Goal: Task Accomplishment & Management: Manage account settings

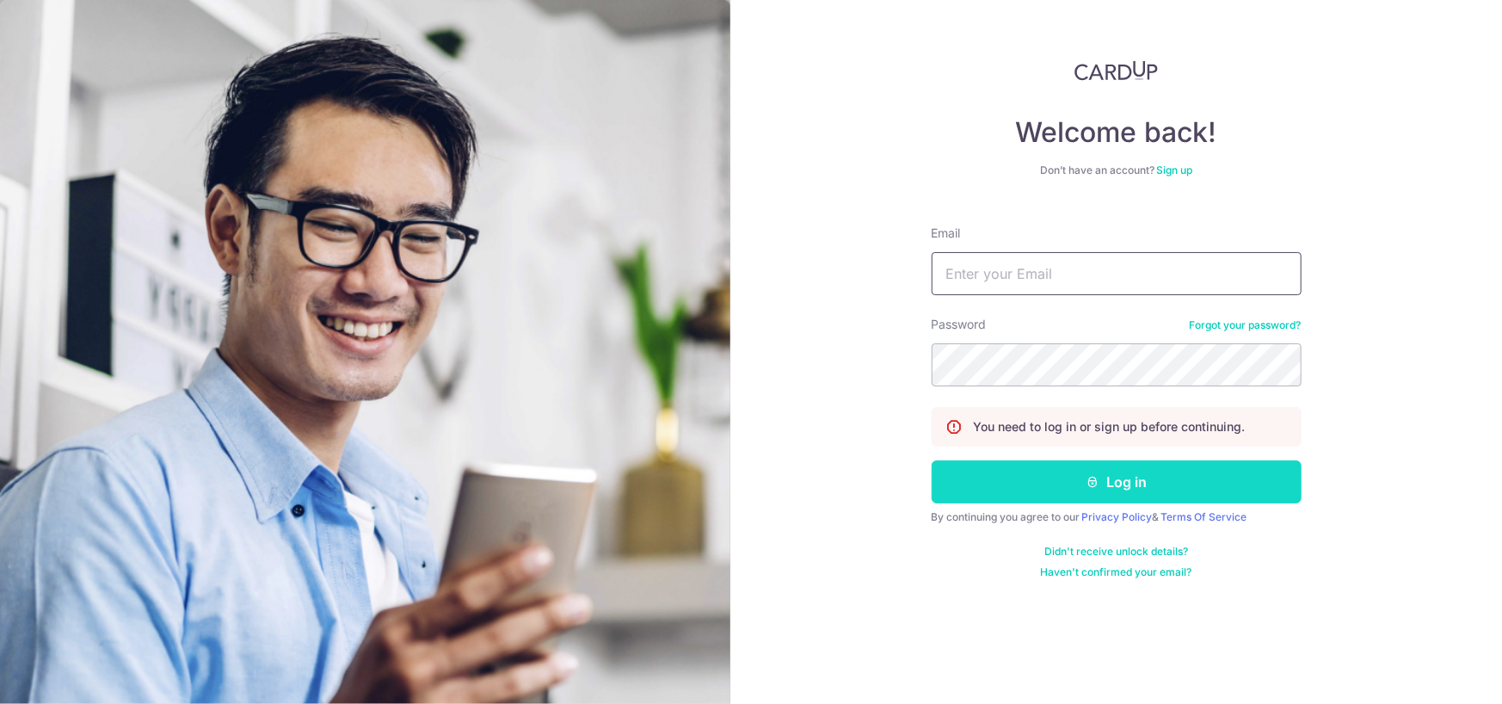
type input "[EMAIL_ADDRESS][DOMAIN_NAME]"
click at [1107, 485] on button "Log in" at bounding box center [1117, 481] width 370 height 43
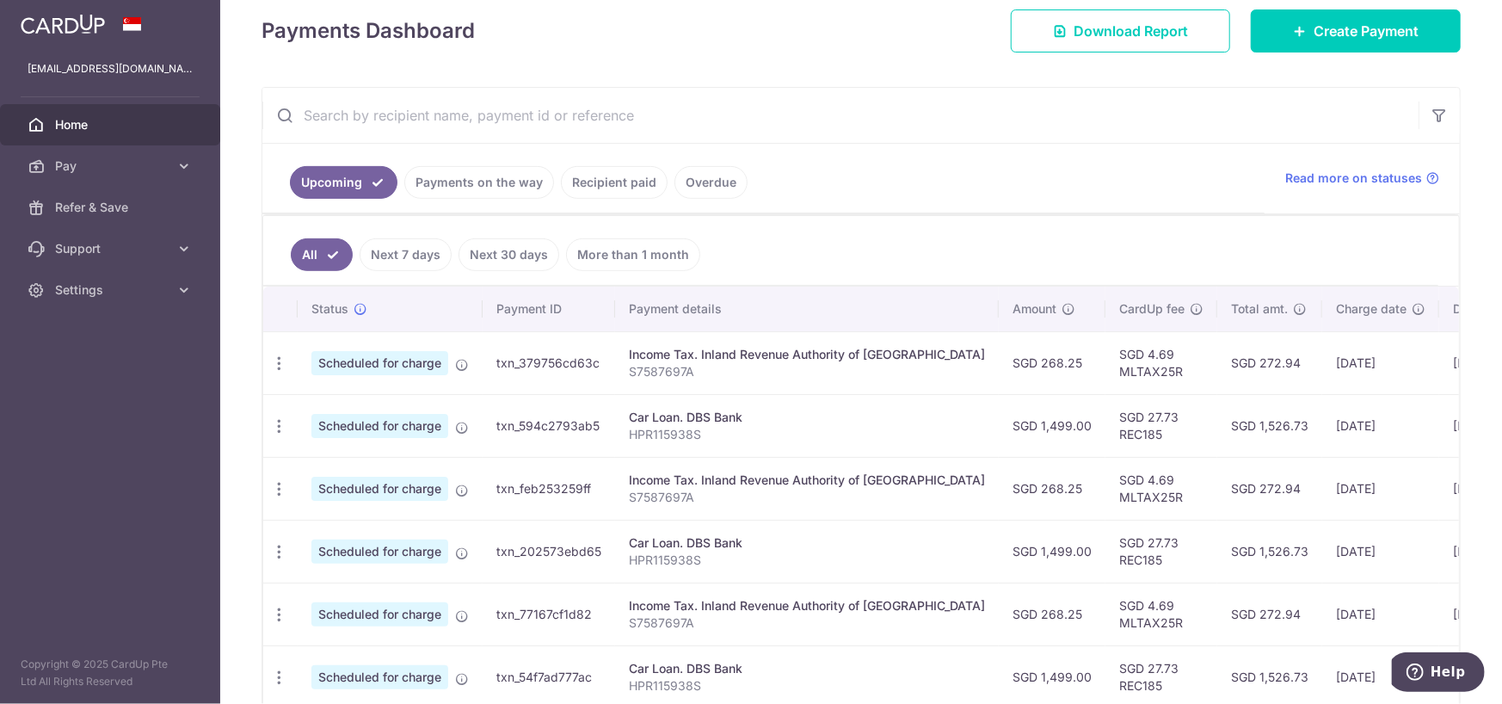
scroll to position [229, 0]
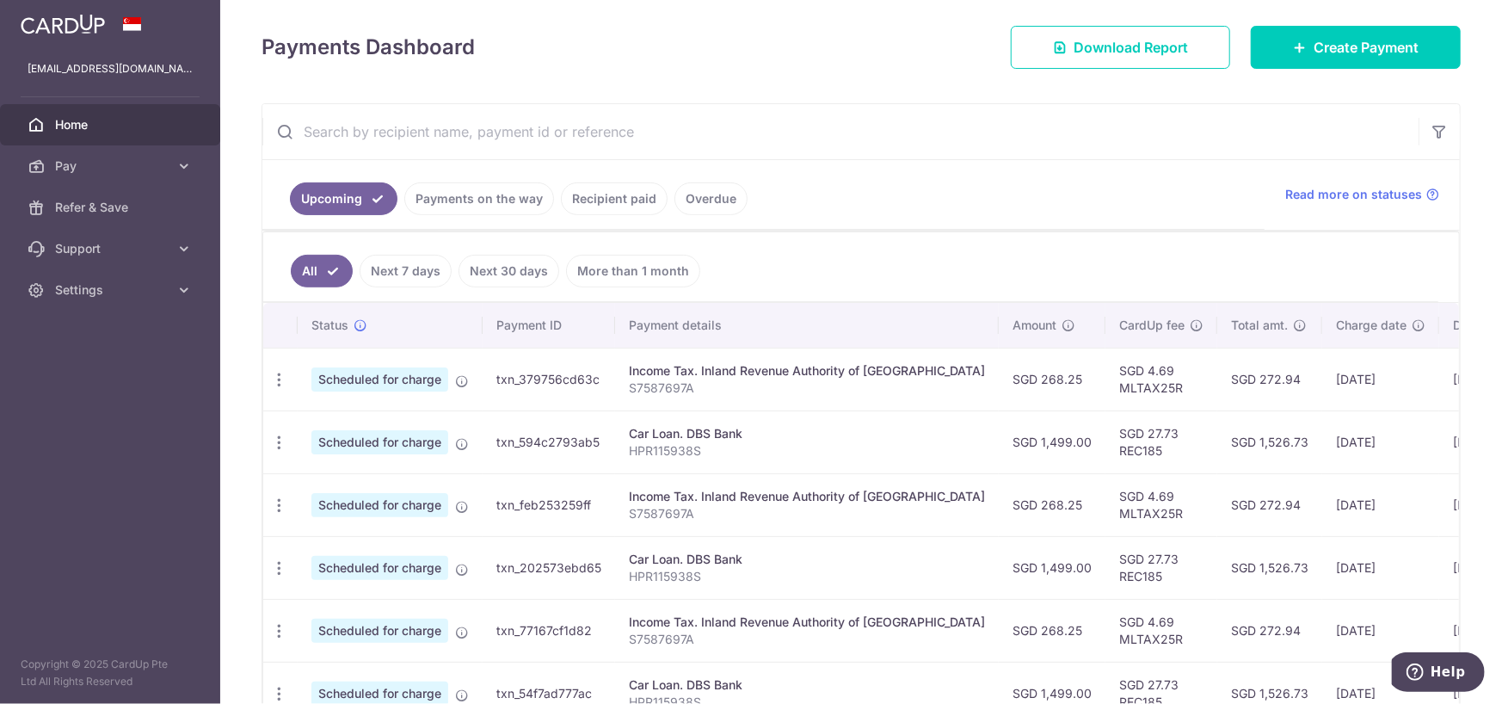
click at [607, 203] on link "Recipient paid" at bounding box center [614, 198] width 107 height 33
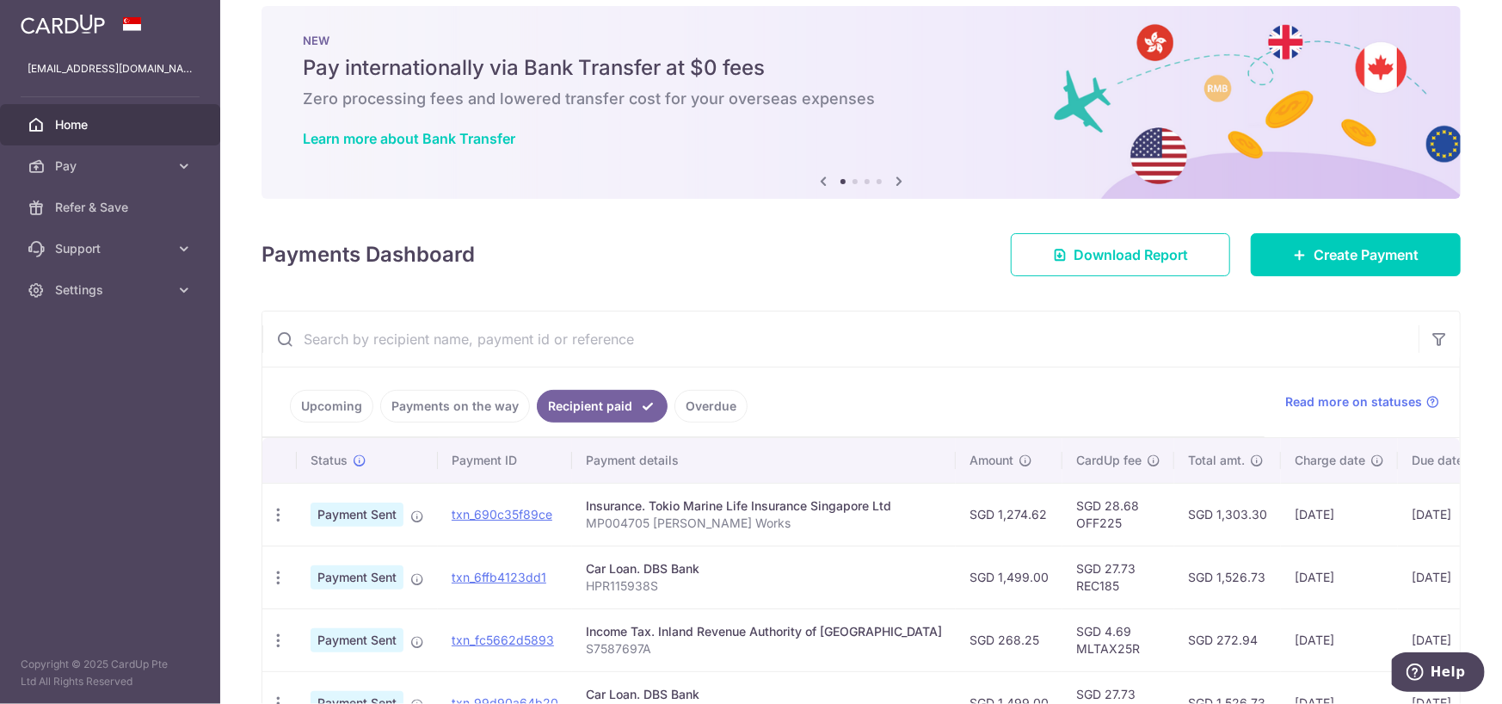
scroll to position [0, 0]
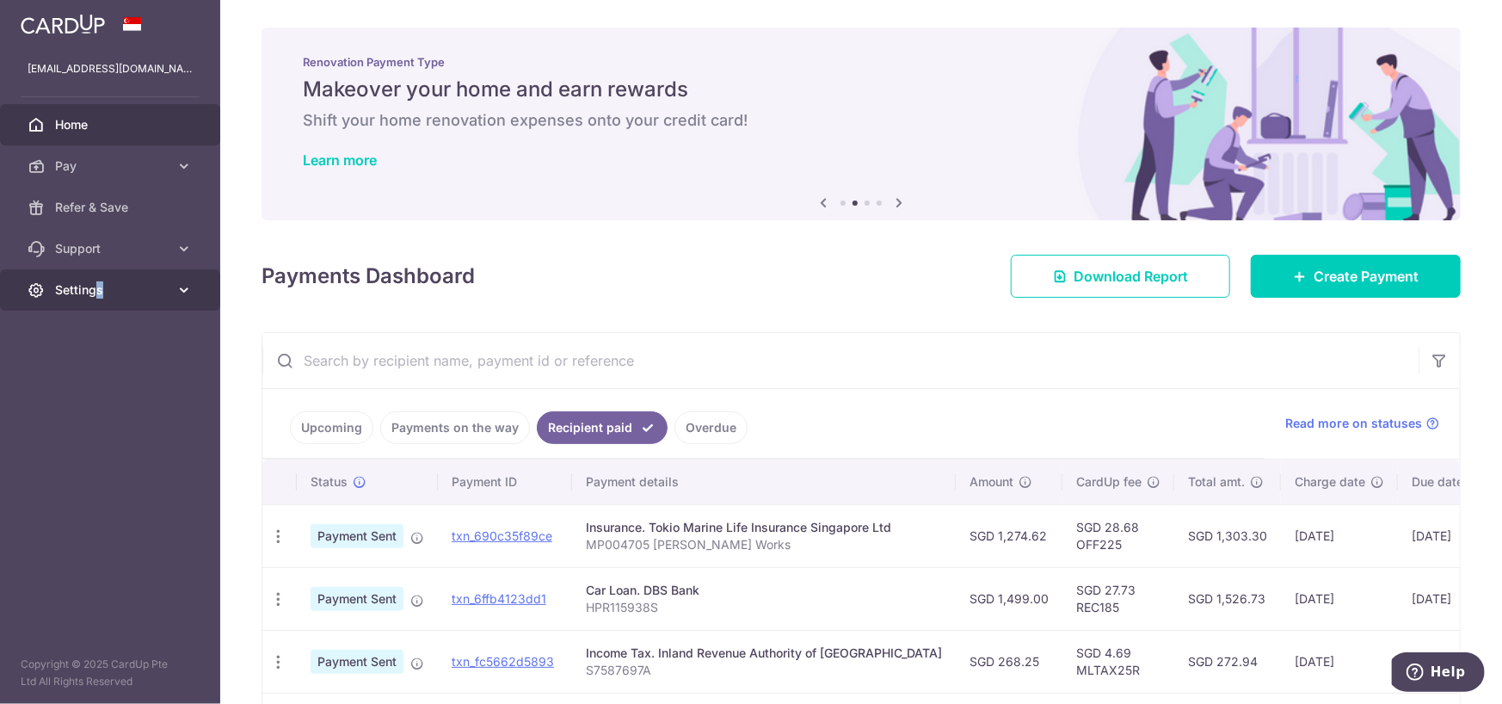
click at [98, 282] on span "Settings" at bounding box center [112, 289] width 114 height 17
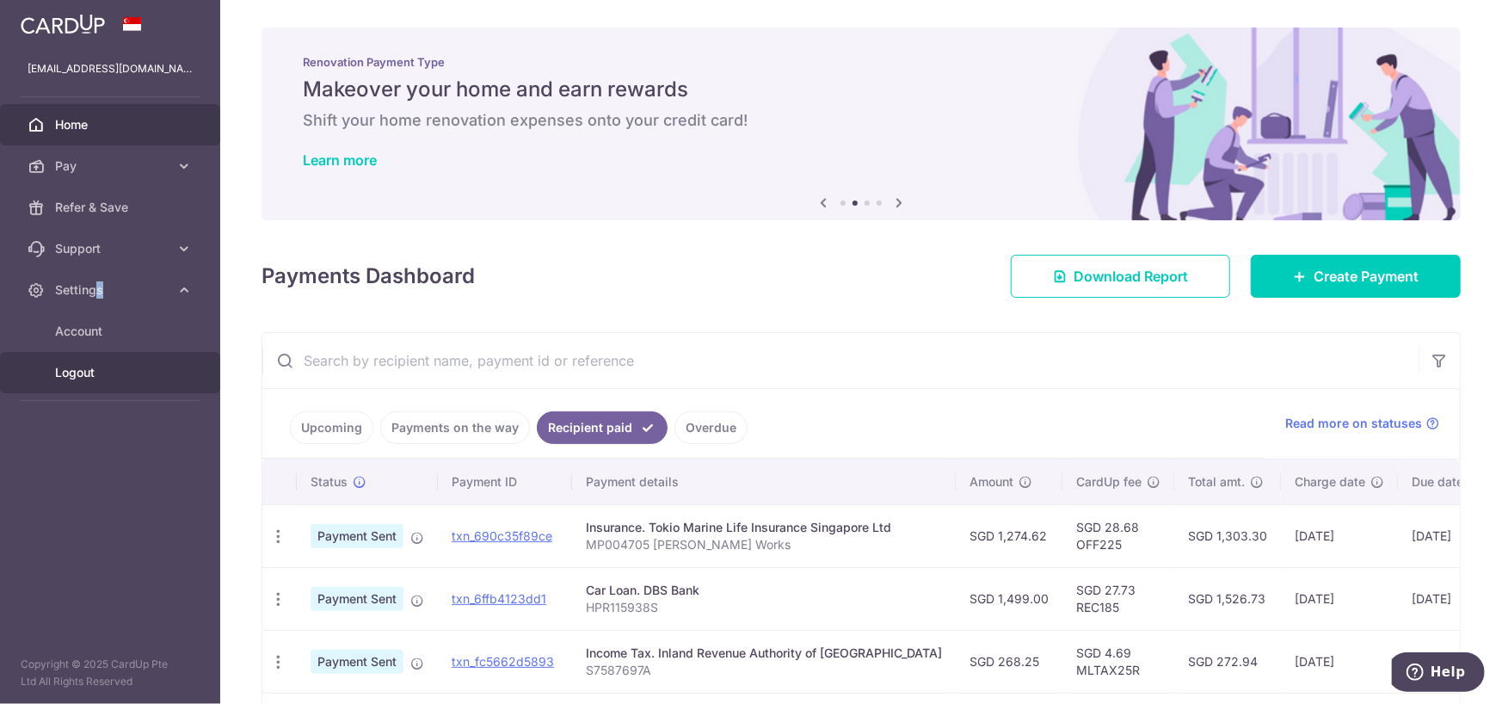
click at [51, 375] on link "Logout" at bounding box center [110, 372] width 220 height 41
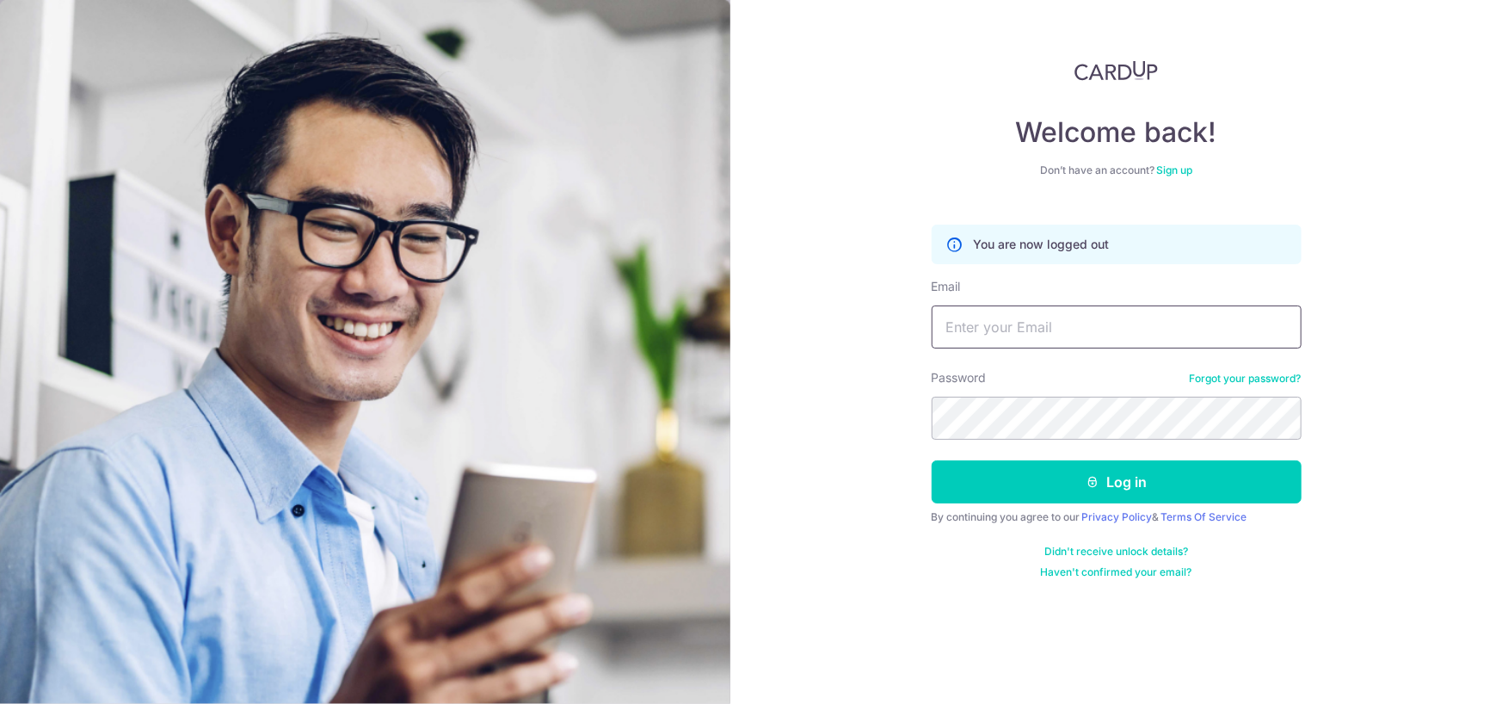
type input "[EMAIL_ADDRESS][DOMAIN_NAME]"
click at [1398, 676] on div "Welcome back! Don’t have an account? Sign up You are now logged out Email yeann…" at bounding box center [1117, 352] width 772 height 704
